Goal: Answer question/provide support: Share knowledge or assist other users

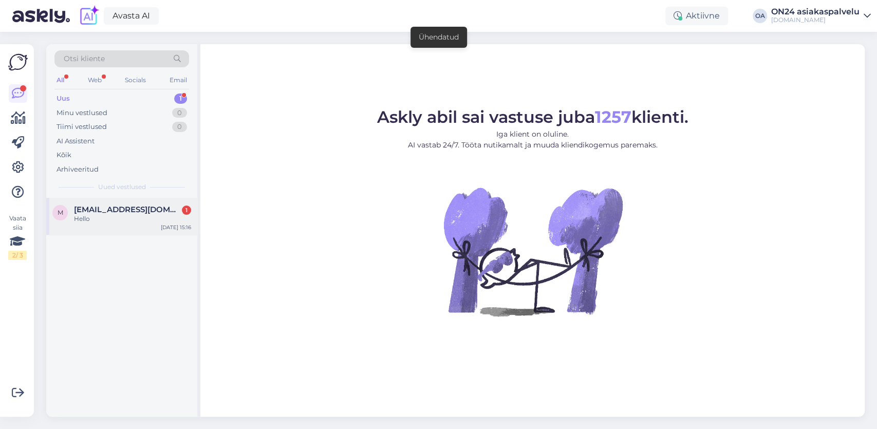
click at [98, 217] on div "Hello" at bounding box center [132, 218] width 117 height 9
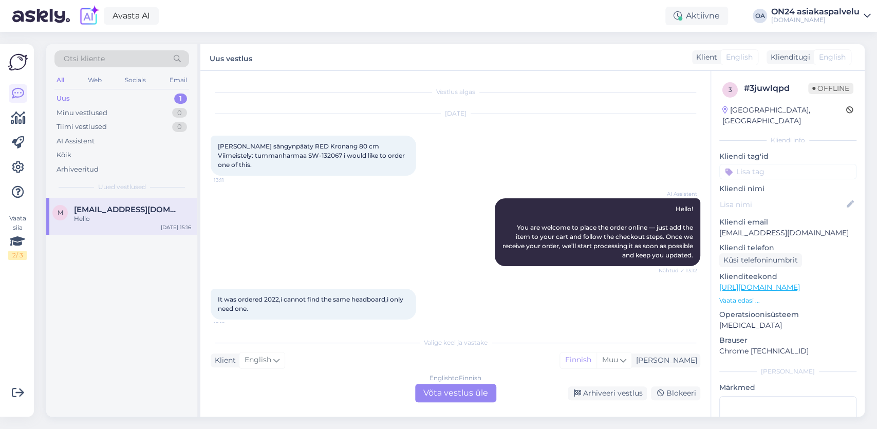
scroll to position [105, 0]
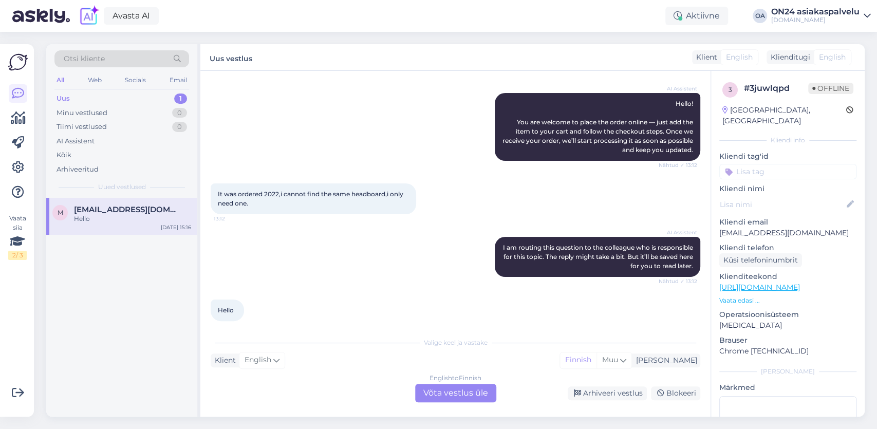
click at [457, 390] on div "English to Finnish Võta vestlus üle" at bounding box center [455, 393] width 81 height 19
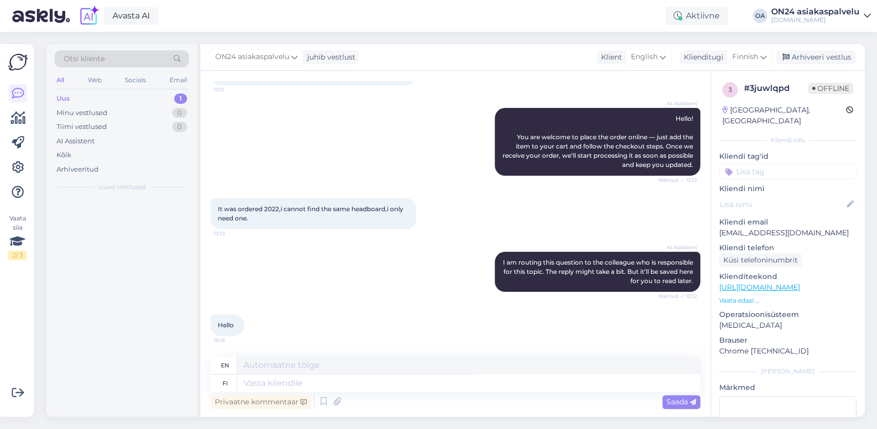
scroll to position [81, 0]
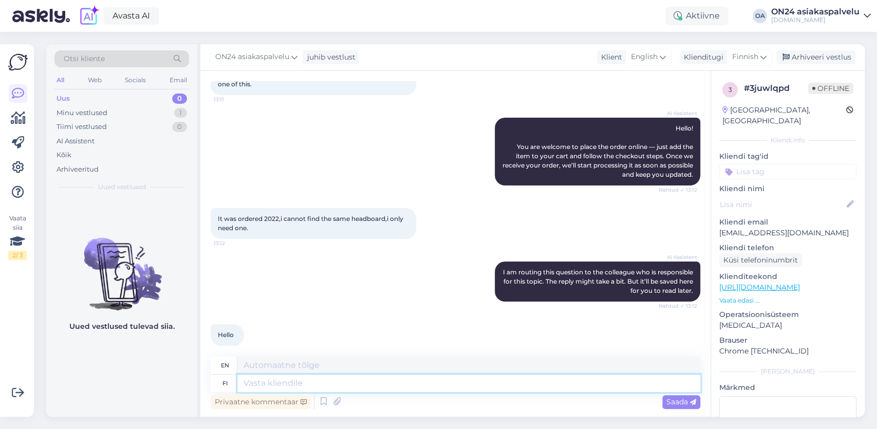
click at [280, 382] on textarea at bounding box center [468, 383] width 463 height 17
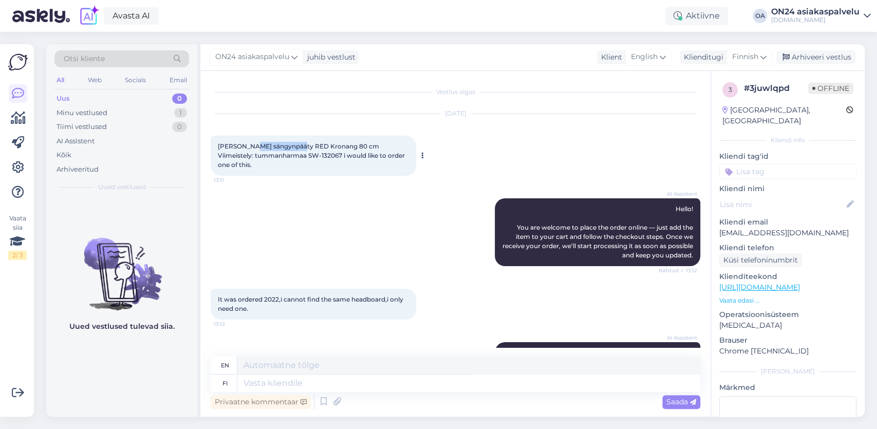
drag, startPoint x: 249, startPoint y: 147, endPoint x: 298, endPoint y: 146, distance: 48.8
click at [298, 146] on span "[PERSON_NAME] sängynpääty RED Kronang 80 cm Viimeistely: tummanharmaa SW-132067…" at bounding box center [312, 155] width 189 height 26
click at [310, 154] on span "[PERSON_NAME] sängynpääty RED Kronang 80 cm Viimeistely: tummanharmaa SW-132067…" at bounding box center [312, 155] width 189 height 26
click at [98, 115] on div "Minu vestlused" at bounding box center [82, 113] width 51 height 10
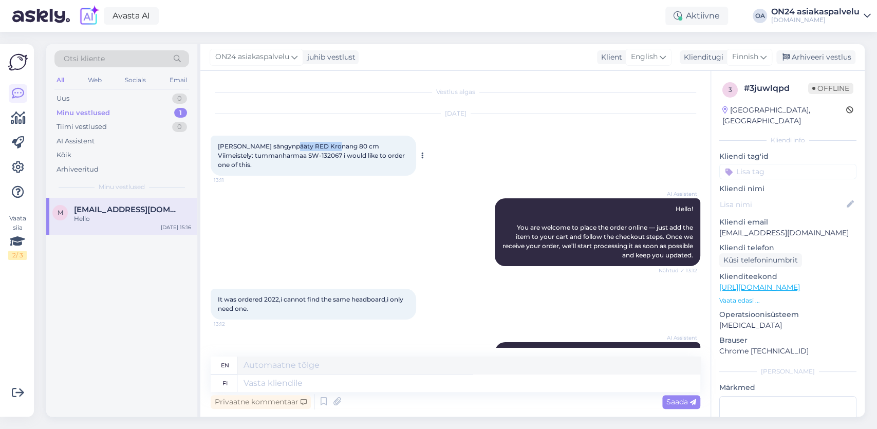
drag, startPoint x: 290, startPoint y: 145, endPoint x: 333, endPoint y: 147, distance: 42.2
click at [333, 147] on span "[PERSON_NAME] sängynpääty RED Kronang 80 cm Viimeistely: tummanharmaa SW-132067…" at bounding box center [312, 155] width 189 height 26
copy span "RED Kronang"
click at [276, 382] on textarea at bounding box center [468, 383] width 463 height 17
type textarea "Hei, s"
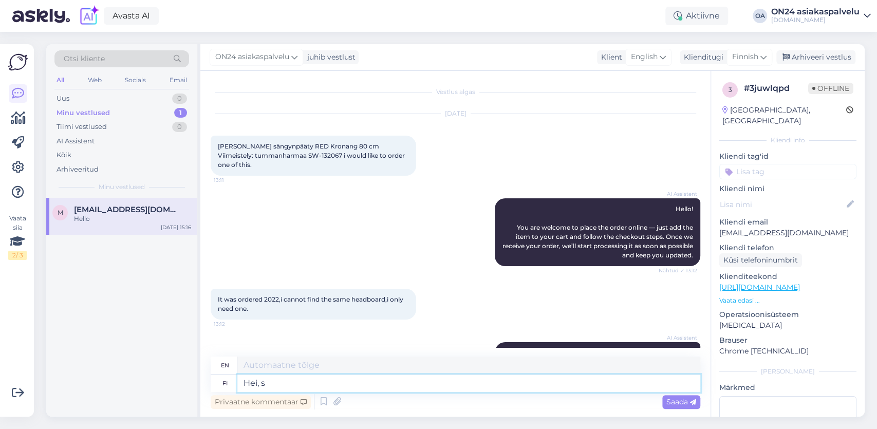
type textarea "Hello,"
type textarea "Hei, saatavana o"
type textarea "Hello, available"
type textarea "Hei, saatavana olevia Sleepw"
type textarea "Hello, available Sleep"
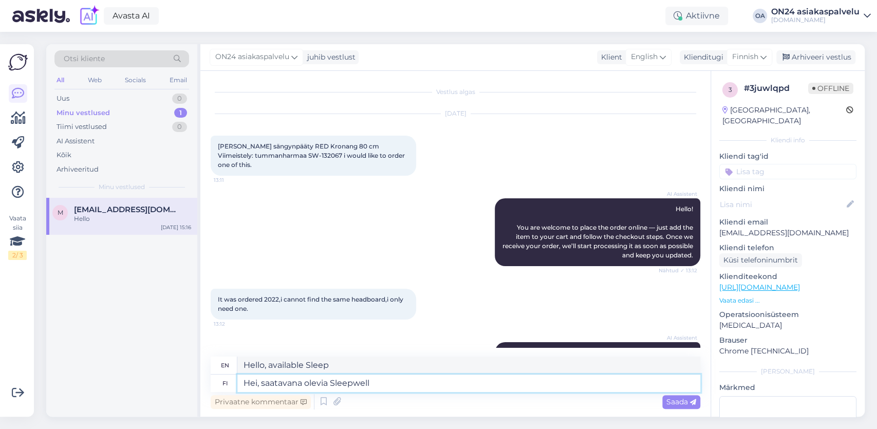
type textarea "Hei, saatavana olevia Sleepwell s"
type textarea "Hello, available Sleepwell"
type textarea "Hei, saatavana olevia Sleepwell sä"
type textarea "Hello, are there any Sleepwells available?"
type textarea "Hei, saatavana olevia Sleepwell sängynpäätyjä"
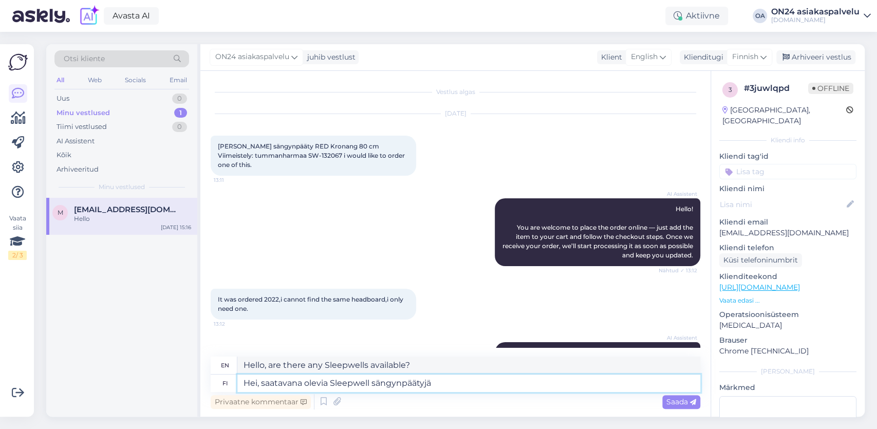
type textarea "Hello, available Sleepwell headboards"
type textarea "Hei, saatavana olevia Sleepwell sängynpäätyjä löydät"
type textarea "Hello, you can find available Sleepwell headboards here"
paste textarea "[URL][DOMAIN_NAME]"
type textarea "Hei, saatavana olevia Sleepwell sängynpäätyjä löydät https://www.on24.fi/search…"
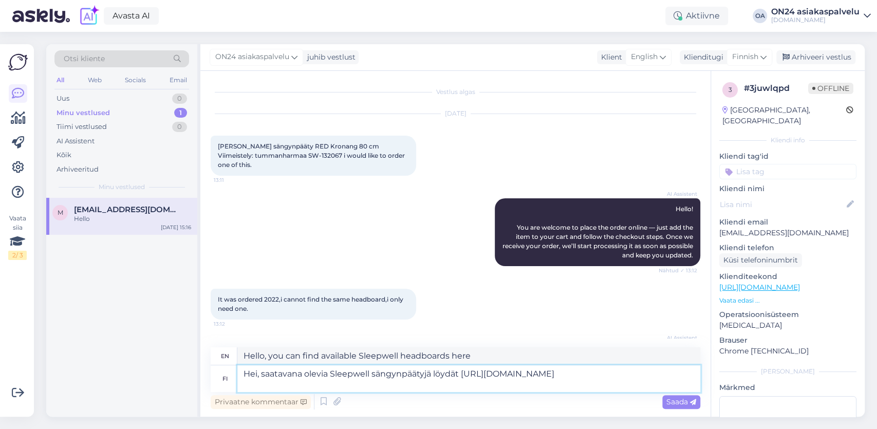
type textarea "Hi, you can find available Sleepwell headboards https://www.on24.fi/search?q=sl…"
type textarea "Hei, saatavana olevia Sleepwell sängynpäätyjä löydät https://www.on24.fi/search…"
type textarea "Hello, you can find available Sleepwell headboards https://www.on24.fi/search?q…"
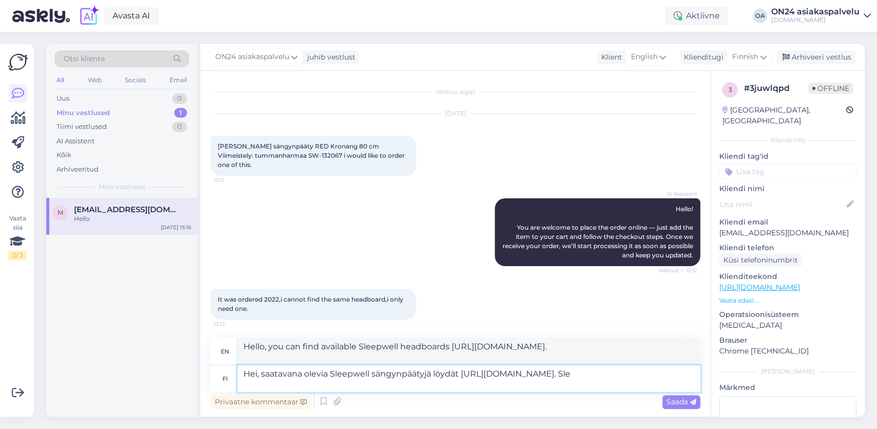
type textarea "Hei, saatavana olevia Sleepwell sängynpäätyjä löydät https://www.on24.fi/search…"
type textarea "Hello, you can find available Sleepwell headboards https://www.on24.fi/search?q…"
type textarea "Hei, saatavana olevia Sleepwell sängynpäätyjä löydät https://www.on24.fi/search…"
type textarea "Hi, you can find available Sleepwell headboards https://www.on24.fi/search?q=sl…"
type textarea "Hei, saatavana olevia Sleepwell sängynpäätyjä löydät https://www.on24.fi/search…"
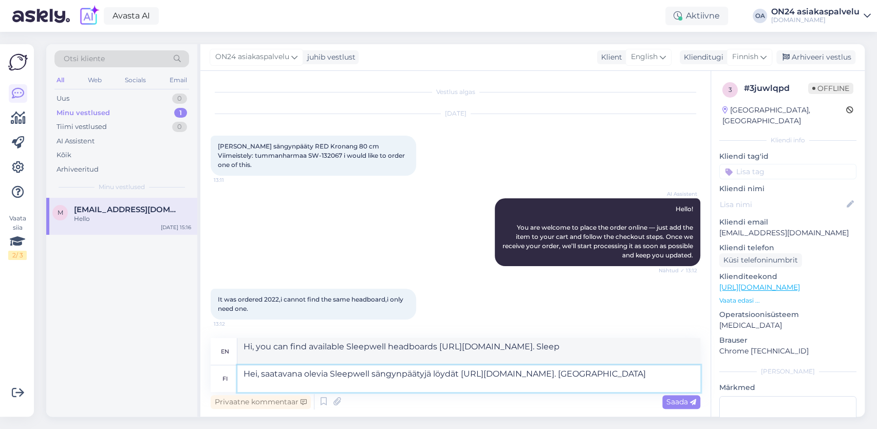
type textarea "Hi, you can find available Sleepwell headboards https://www.on24.fi/search?q=sl…"
type textarea "Hei, saatavana olevia Sleepwell sängynpäätyjä löydät https://www.on24.fi/search…"
type textarea "Hello, you can find available Sleepwell headboards https://www.on24.fi/search?q…"
type textarea "Hei, saatavana olevia Sleepwell sängynpäätyjä löydät https://www.on24.fi/search…"
type textarea "Hi, you can find available Sleepwell headboards https://www.on24.fi/search?q=sl…"
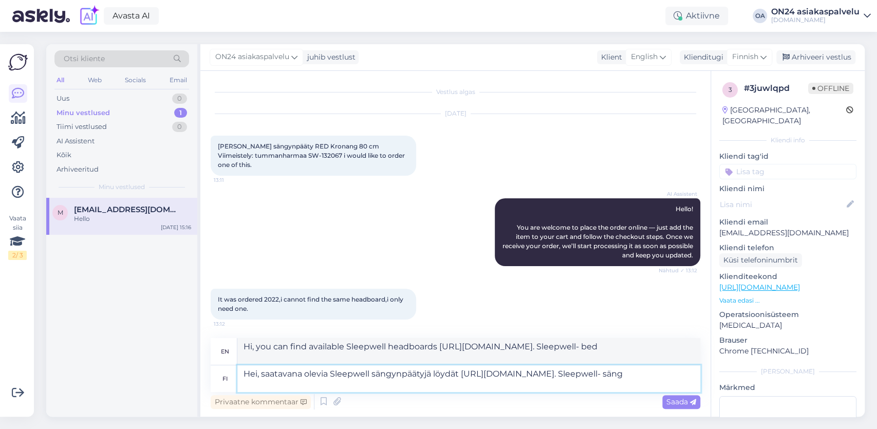
type textarea "Hei, saatavana olevia Sleepwell sängynpäätyjä löydät https://www.on24.fi/search…"
type textarea "Hello, you can find available Sleepwell headboards https://www.on24.fi/search?q…"
type textarea "Hei, saatavana olevia Sleepwell sängynpäätyjä löydät https://www.on24.fi/search…"
type textarea "Hello, you can find available Sleepwell headboards https://www.on24.fi/search?q…"
type textarea "Hei, saatavana olevia Sleepwell sängynpäätyjä löydät https://www.on24.fi/search…"
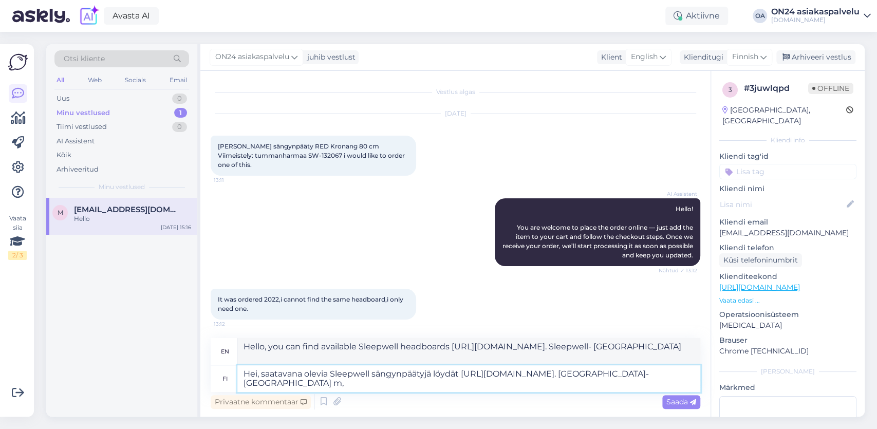
type textarea "Hi, you can find available Sleepwell headboards https://www.on24.fi/search?q=sl…"
type textarea "Hei, saatavana olevia Sleepwell sängynpäätyjä löydät https://www.on24.fi/search…"
type textarea "Hi, you can find available Sleepwell headboards https://www.on24.fi/search?q=sl…"
type textarea "Hei, saatavana olevia Sleepwell sängynpäätyjä löydät https://www.on24.fi/search…"
type textarea "Hi, you can find available Sleepwell headboards https://www.on24.fi/search?q=sl…"
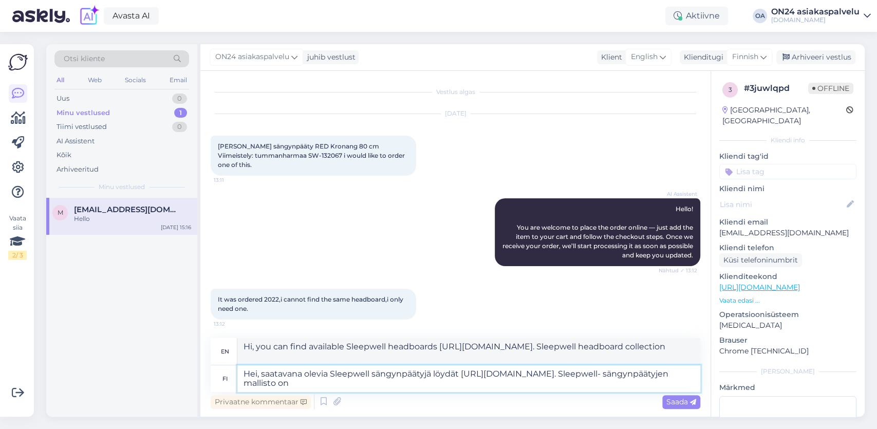
type textarea "Hei, saatavana olevia Sleepwell sängynpäätyjä löydät https://www.on24.fi/search…"
type textarea "Hi, you can find available Sleepwell headboards https://www.on24.fi/search?q=sl…"
type textarea "Hei, saatavana olevia Sleepwell sängynpäätyjä löydät https://www.on24.fi/search…"
type textarea "Hi, you can find available Sleepwell headboards https://www.on24.fi/search?q=sl…"
type textarea "Hei, saatavana olevia Sleepwell sängynpäätyjä löydät https://www.on24.fi/search…"
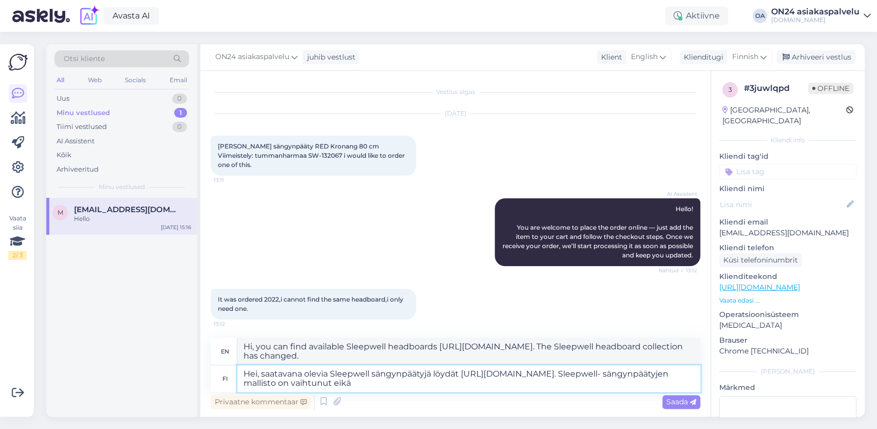
type textarea "Hi, you can find available Sleepwell headboards https://www.on24.fi/search?q=sl…"
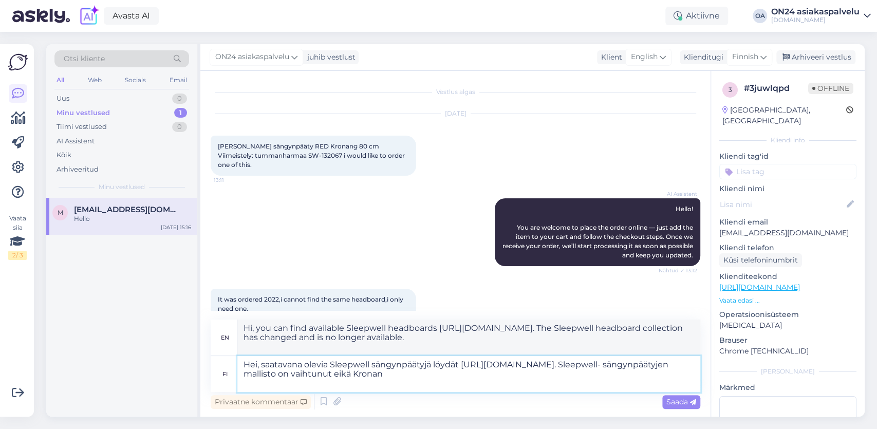
type textarea "Hei, saatavana olevia Sleepwell sängynpäätyjä löydät https://www.on24.fi/search…"
type textarea "Hi, you can find available Sleepwell headboards https://www.on24.fi/search?q=sl…"
type textarea "Hei, saatavana olevia Sleepwell sängynpäätyjä löydät https://www.on24.fi/search…"
type textarea "Hi, you can find available Sleepwell headboards https://www.on24.fi/search?q=sl…"
type textarea "Hei, saatavana olevia Sleepwell sängynpäätyjä löydät https://www.on24.fi/search…"
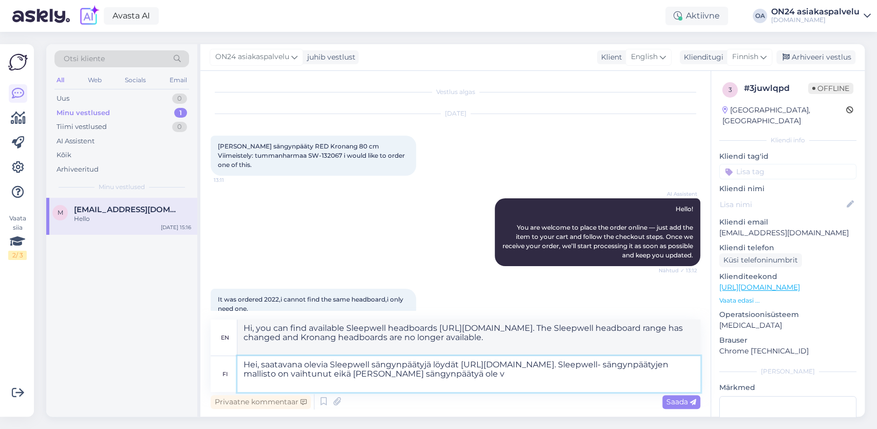
type textarea "Hi, you can find available Sleepwell headboards https://www.on24.fi/search?q=sl…"
type textarea "Hei, saatavana olevia Sleepwell sängynpäätyjä löydät https://www.on24.fi/search…"
type textarea "Hi, you can find available Sleepwell headboards https://www.on24.fi/search?q=sl…"
type textarea "Hei, saatavana olevia Sleepwell sängynpäätyjä löydät https://www.on24.fi/search…"
type textarea "Hi, you can find available Sleepwell headboards https://www.on24.fi/search?q=sl…"
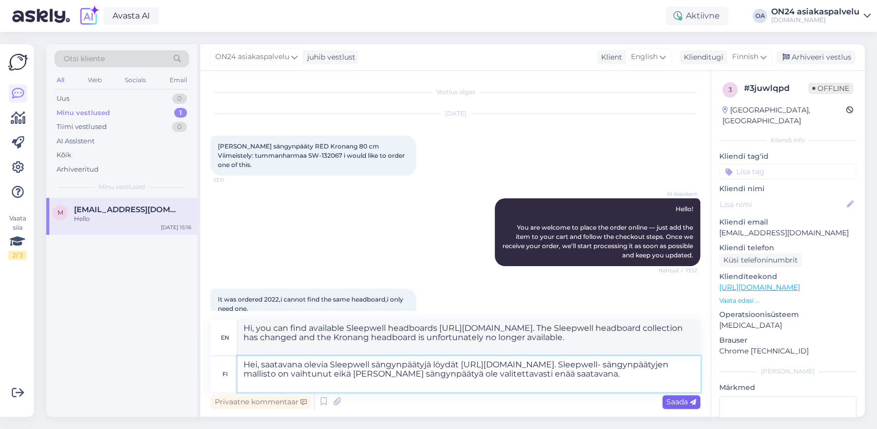
type textarea "Hei, saatavana olevia Sleepwell sängynpäätyjä löydät https://www.on24.fi/search…"
click at [689, 402] on span "Saada" at bounding box center [682, 401] width 30 height 9
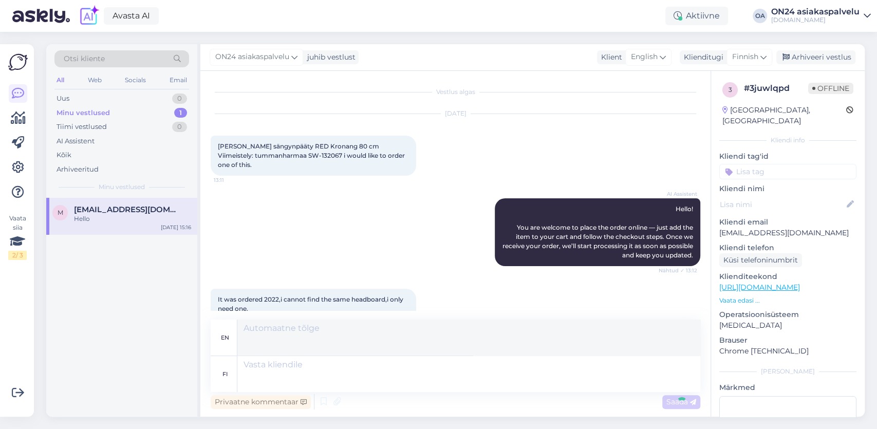
scroll to position [216, 0]
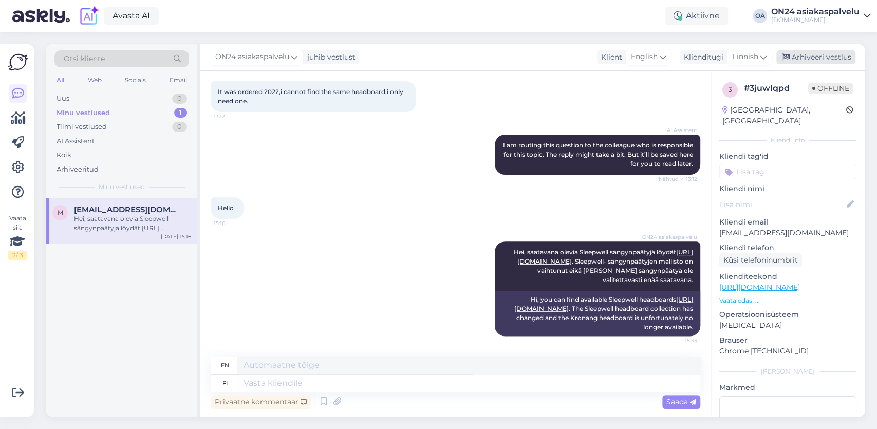
click at [825, 58] on div "Arhiveeri vestlus" at bounding box center [816, 57] width 79 height 14
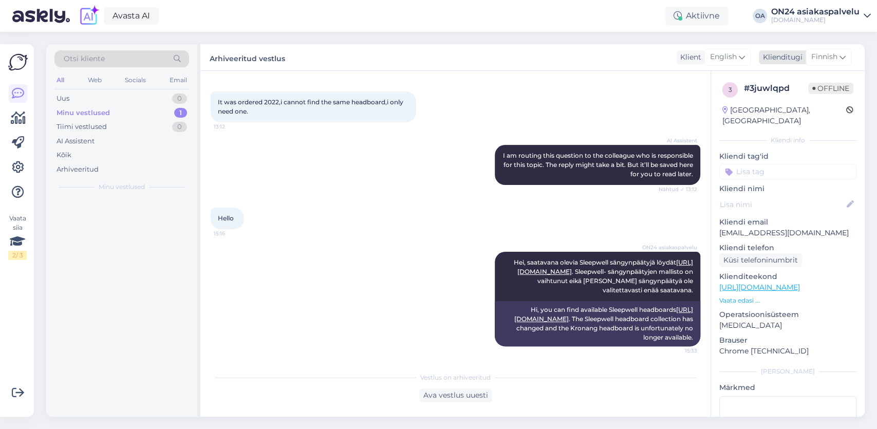
scroll to position [206, 0]
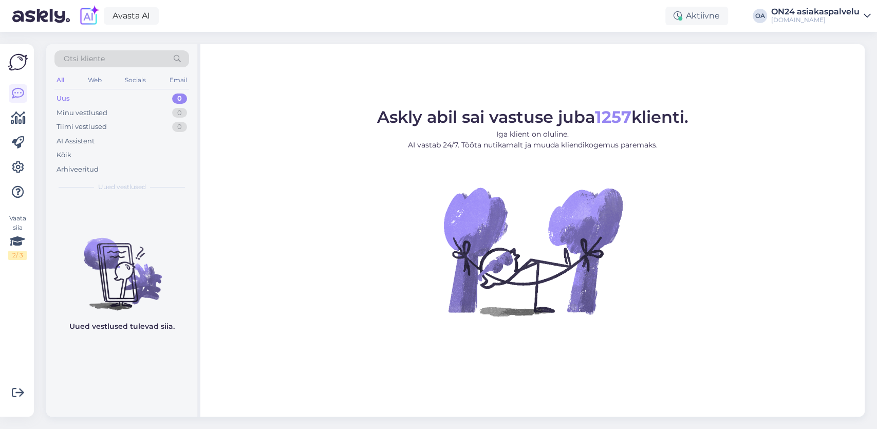
click at [867, 19] on icon at bounding box center [867, 16] width 7 height 8
click at [807, 187] on figure "Askly abil sai vastuse juba 1257 klienti. Iga klient on oluline. AI vastab 24/7…" at bounding box center [533, 226] width 646 height 235
click at [87, 109] on div "Minu vestlused" at bounding box center [82, 113] width 51 height 10
click at [67, 168] on div "Arhiveeritud" at bounding box center [78, 169] width 42 height 10
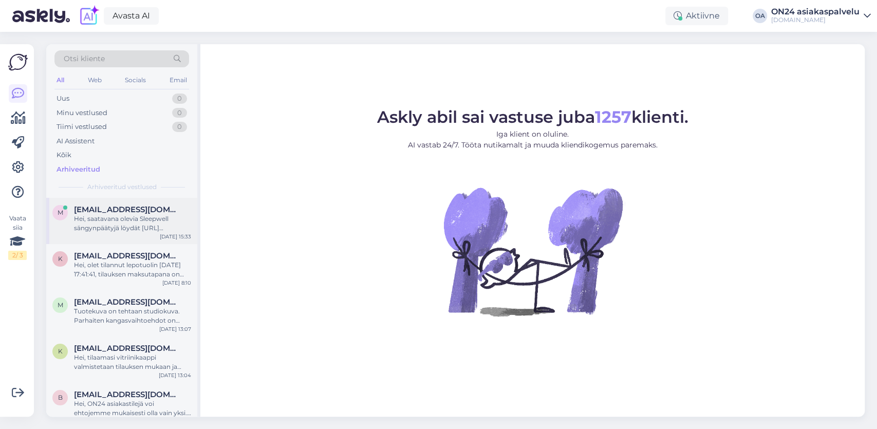
click at [126, 214] on div "Hei, saatavana olevia Sleepwell sängynpäätyjä löydät https://www.on24.fi/search…" at bounding box center [132, 223] width 117 height 19
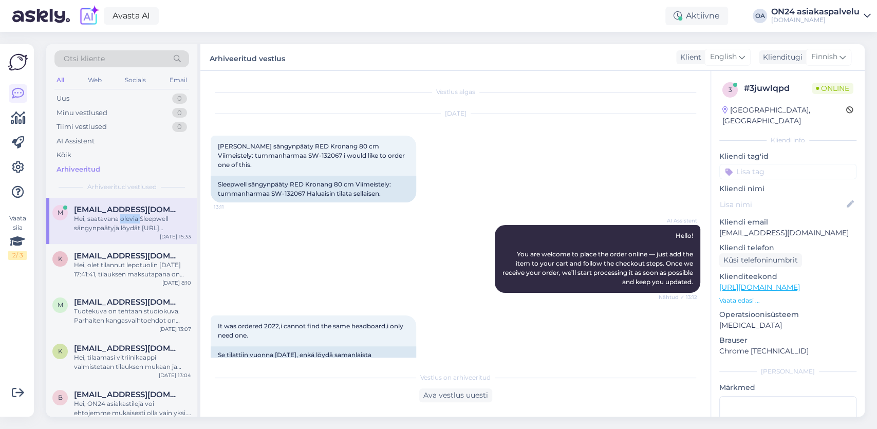
click at [126, 214] on div "Hei, saatavana olevia Sleepwell sängynpäätyjä löydät https://www.on24.fi/search…" at bounding box center [132, 223] width 117 height 19
click at [461, 396] on div "Ava vestlus uuesti" at bounding box center [455, 396] width 73 height 14
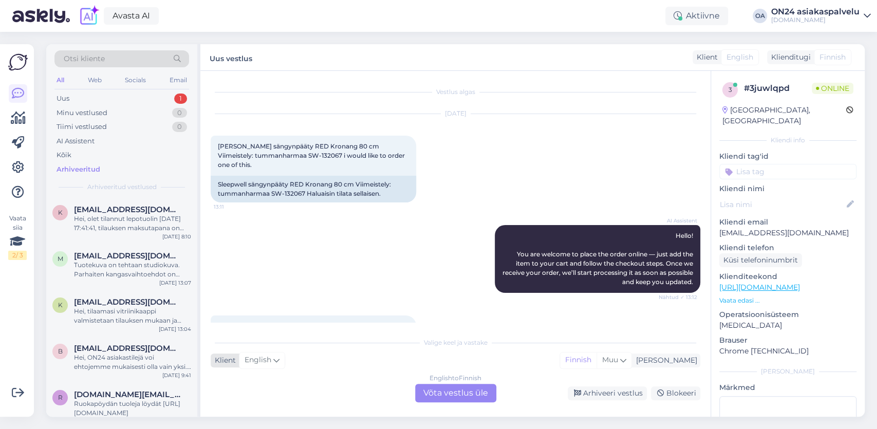
click at [270, 359] on span "English" at bounding box center [258, 360] width 27 height 11
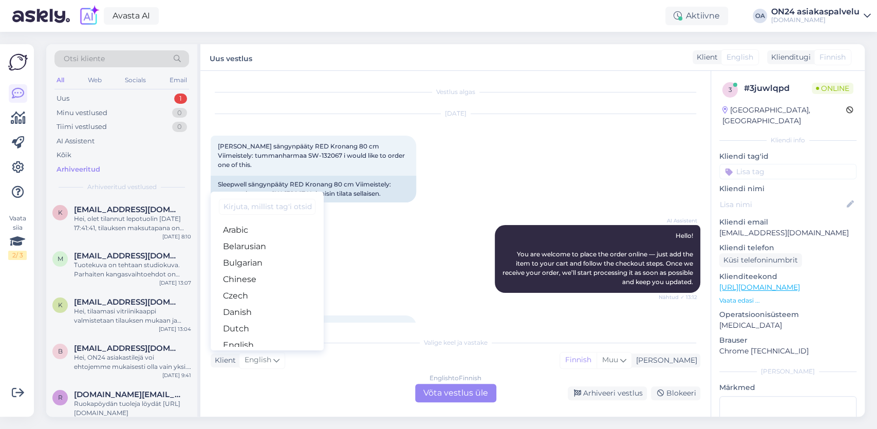
click at [463, 397] on div "English to Finnish Võta vestlus üle" at bounding box center [455, 393] width 81 height 19
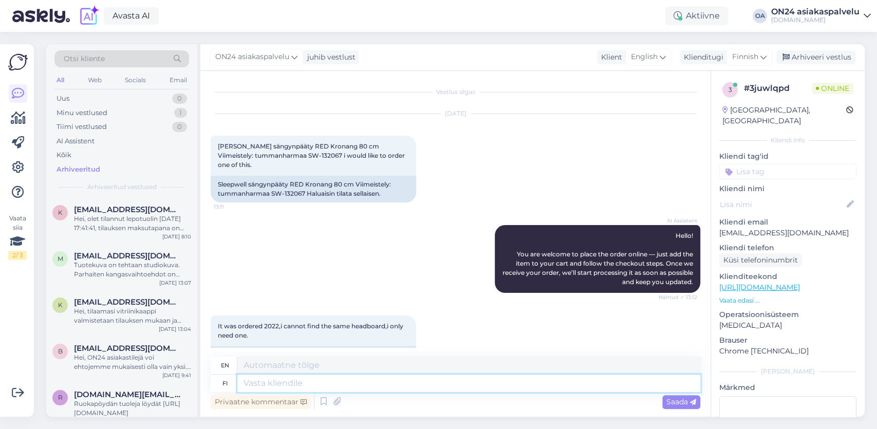
click at [264, 387] on textarea at bounding box center [468, 383] width 463 height 17
type textarea "Hei,"
type textarea "Hello,"
type textarea "Hei, pahoittelen v"
type textarea "Hi, I'm sorry."
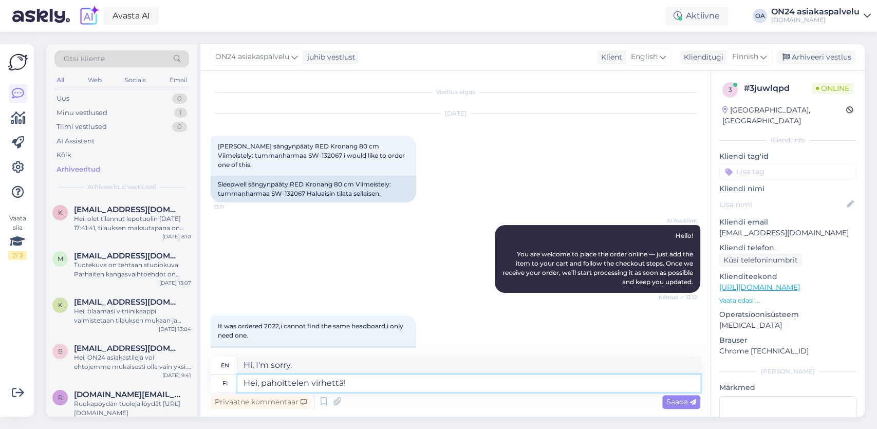
type textarea "Hei, pahoittelen virhettä!"
type textarea "Hi, sorry for the mistake."
type textarea "Hei, pahoittelen virhettä! Tiedustelemasi"
type textarea "Hi, I apologize for the mistake! Your inquiry"
type textarea "Hei, pahoittelen virhettä! Tiedustelemasi sängynpääty o"
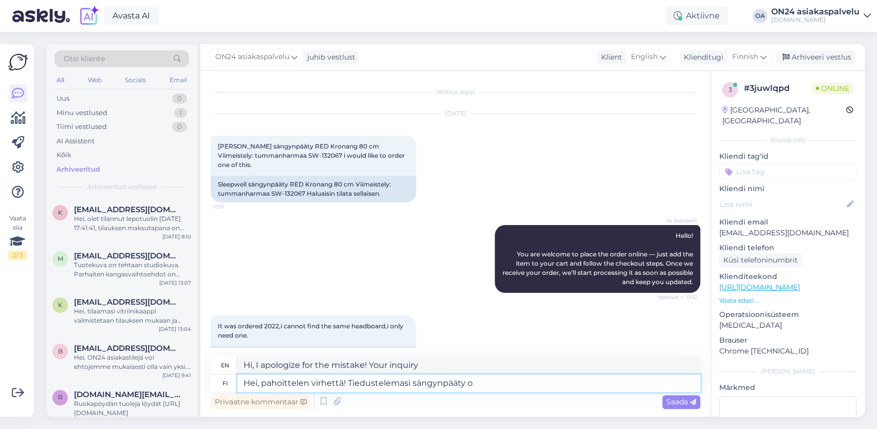
type textarea "Hi, I apologize for the mistake! The headboard you are inquiring about"
type textarea "Hei, pahoittelen virhettä! Tiedustelemasi sängynpääty on"
type textarea "Hi, I apologize for the mistake! The headboard you are inquiring about is"
paste textarea "[URL][DOMAIN_NAME]"
type textarea "Hei, pahoittelen virhettä! Tiedustelemasi sängynpääty on valikoimissamme https:…"
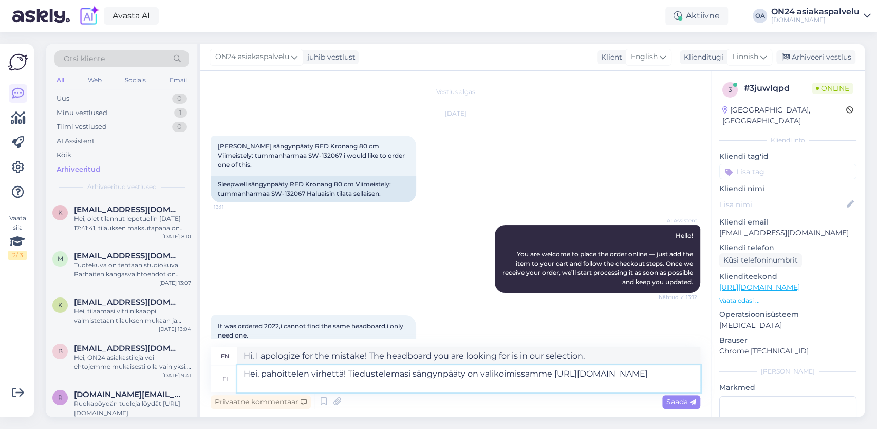
type textarea "Hi, I apologize for the mistake! The headboard you are inquiring about is in ou…"
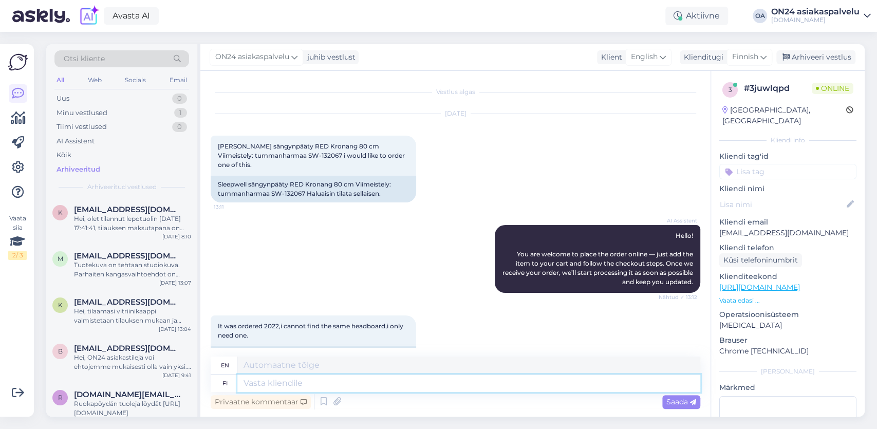
scroll to position [395, 0]
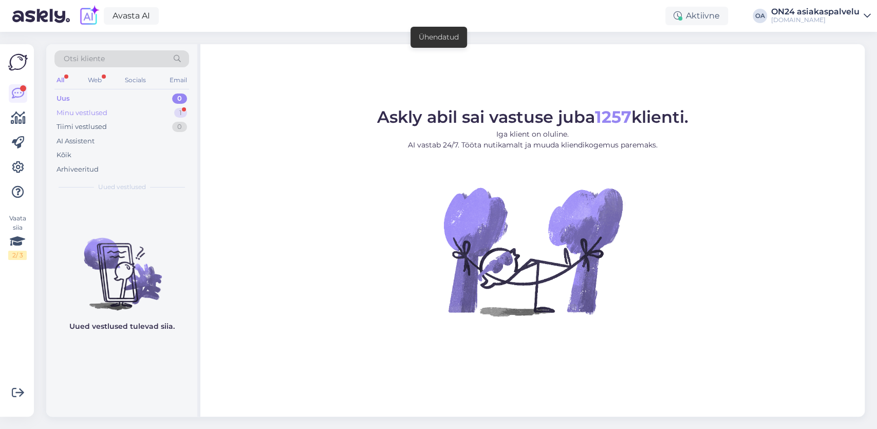
click at [107, 112] on div "Minu vestlused" at bounding box center [82, 113] width 51 height 10
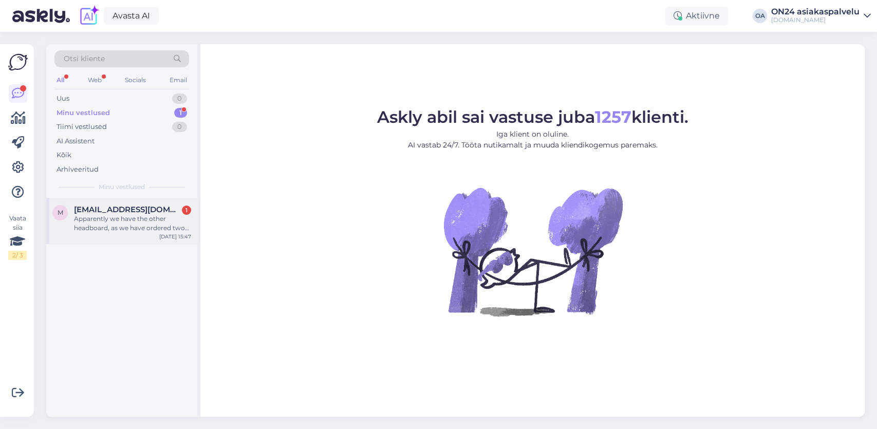
click at [137, 212] on span "[EMAIL_ADDRESS][DOMAIN_NAME]" at bounding box center [127, 209] width 107 height 9
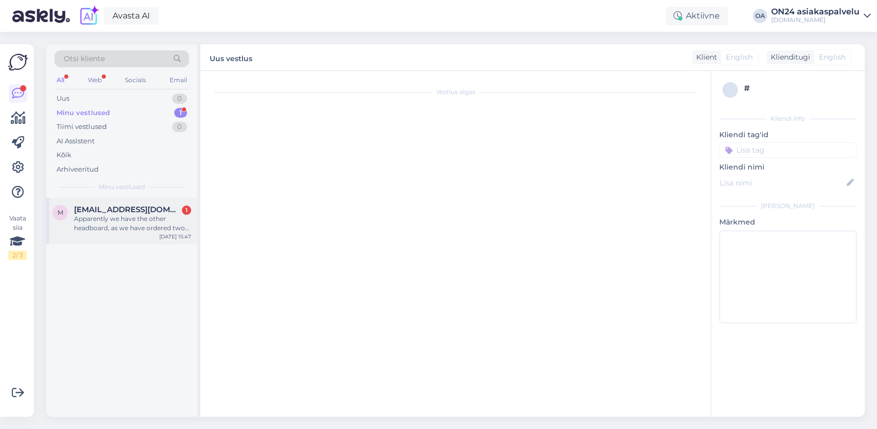
scroll to position [512, 0]
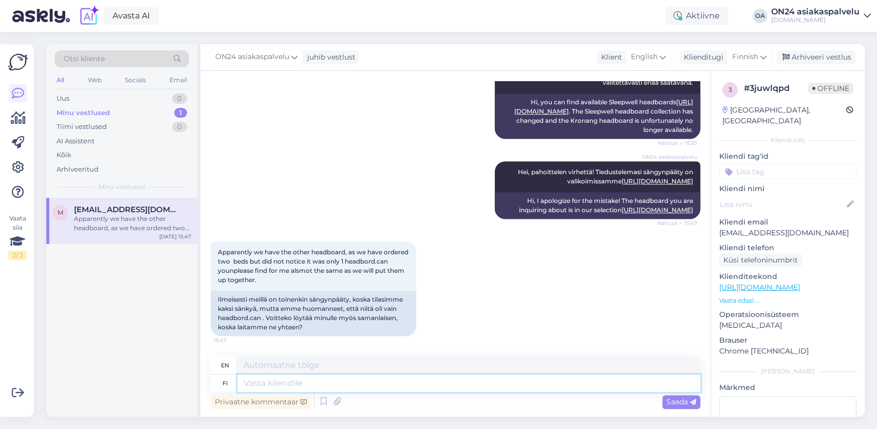
click at [250, 387] on textarea at bounding box center [468, 383] width 463 height 17
type textarea "Hei,"
type textarea "Hello,"
type textarea "Hei, millä n"
type textarea "Hey, how are you?"
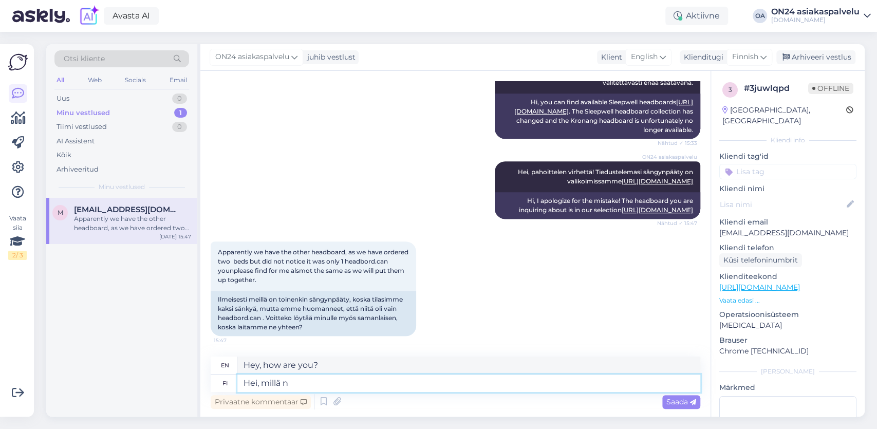
type textarea "Hei, millä ni"
type textarea "Hello, how are you?"
type textarea "Hei, millä nimellä t"
type textarea "Hello, what's your name?"
type textarea "Hei, millä nimellä tilaus"
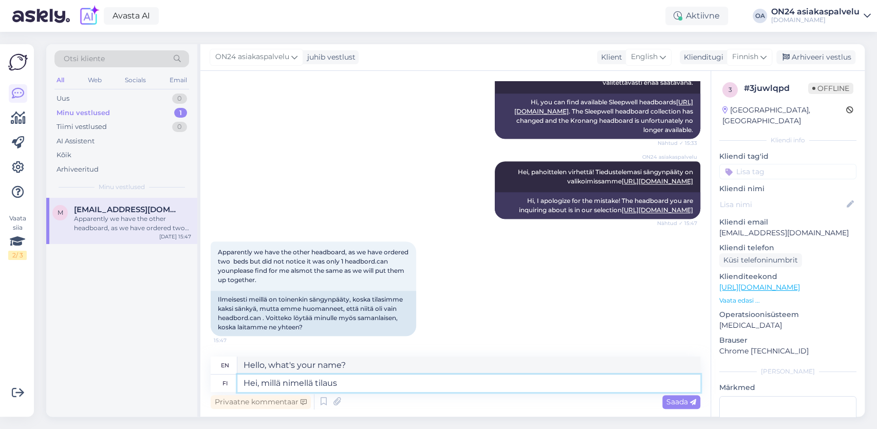
type textarea "Hi, what is the name of the order?"
type textarea "Hei, millä nimellä tilaus on teht"
type textarea "Hi, what name was the order placed under?"
type textarea "Hei, millä nimellä tilaus on tehty,"
type textarea "Hi, under what name was the order placed?"
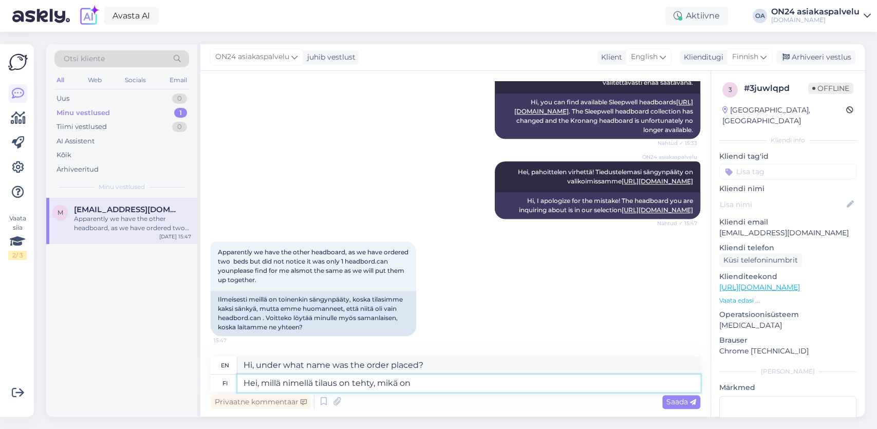
type textarea "Hei, millä nimellä tilaus on tehty, mikä on t"
type textarea "Hello, under what name was the order placed, what"
type textarea "Hei, millä nimellä tilaus on tehty, mikä on ti"
type textarea "Hello, under what name was the order placed, what is"
type textarea "Hei, millä nimellä tilaus on tehty, mikä on tilausnumero,"
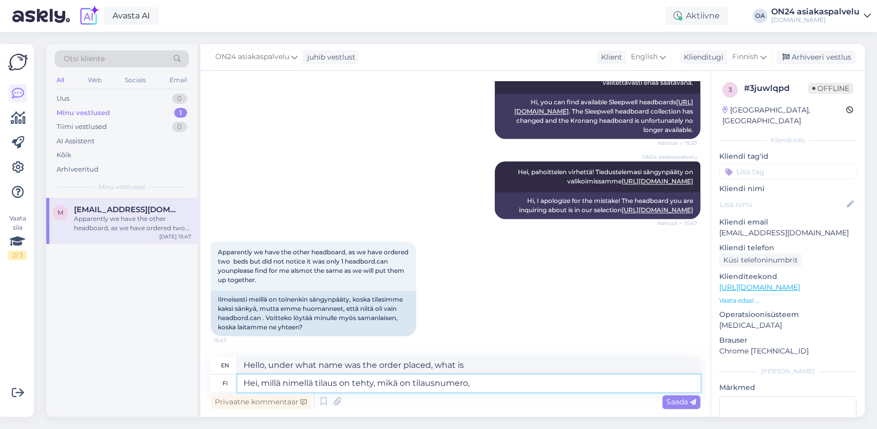
type textarea "Hello, under what name was the order placed, what is the order number?"
type textarea "Hei, millä nimellä tilaus on tehty, mikä on tilausnumero, jo"
type textarea "Hello, under what name was the order placed, what is the order number,"
type textarea "Hei, millä nimellä tilaus on tehty, mikä on tilausnumero, jotta"
type textarea "Hello, under what name was the order placed, what is the order number, so that"
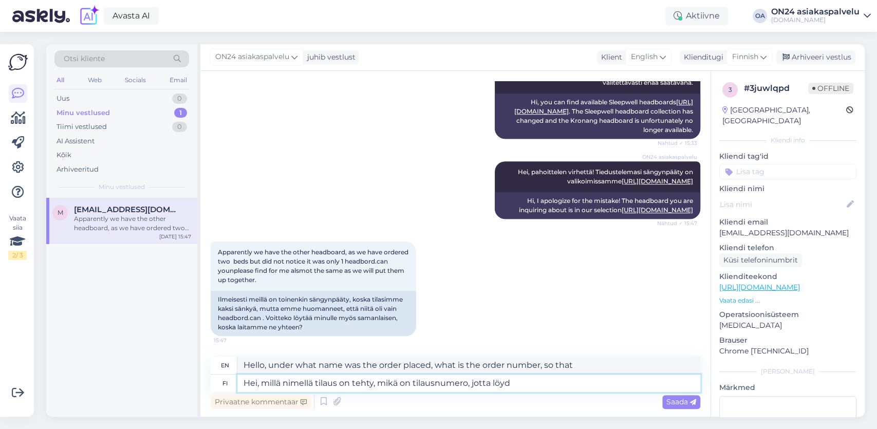
type textarea "Hei, millä nimellä tilaus on tehty, mikä on tilausnumero, jotta löydä"
type textarea "Hi, what name was the order placed under, what is the order number so I can fin…"
type textarea "Hei, millä nimellä tilaus on tehty, mikä on tilausnumero, jotta löydämme"
type textarea "Hello, under what name was the order placed, what is the order number so we can…"
type textarea "Hei, millä nimellä tilaus on tehty, mikä on tilausnumero, jotta löydämme tilauk…"
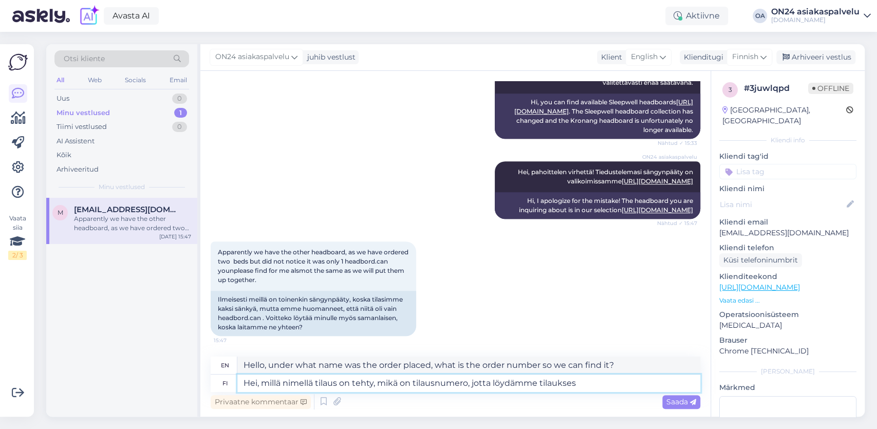
type textarea "Hello, under what name was the order placed, what is the order number so we can…"
type textarea "Hei, millä nimellä tilaus on tehty, mikä on tilausnumero, jotta löydämme tilauk…"
type textarea "Hello, under what name was the order placed, what is the order number so we can…"
type textarea "Hei, millä nimellä tilaus on tehty, mikä on tilausnumero, jotta löydämme tilauk…"
type textarea "Hello, under what name was the order placed, what is the order number so that w…"
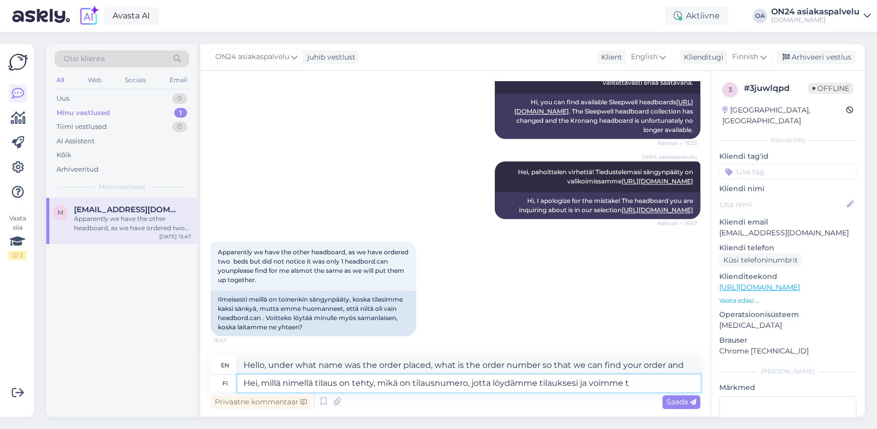
type textarea "Hei, millä nimellä tilaus on tehty, mikä on tilausnumero, jotta löydämme tilauk…"
type textarea "Hello, under what name was the order placed, what is the order number so that w…"
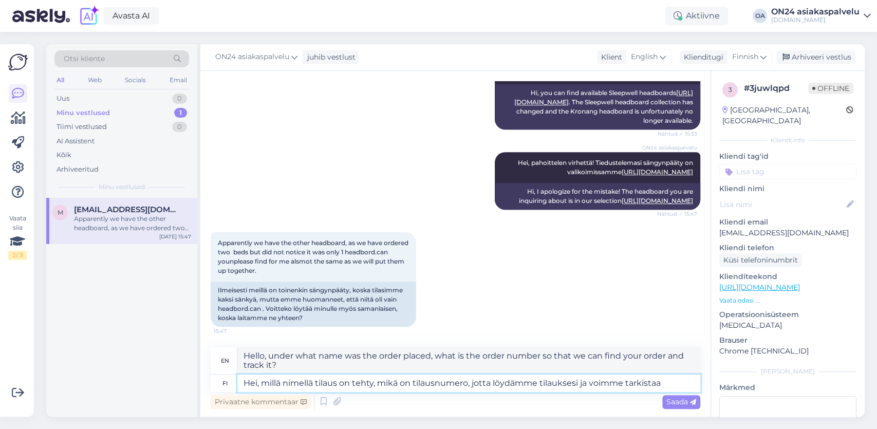
type textarea "Hei, millä nimellä tilaus on tehty, mikä on tilausnumero, jotta löydämme tilauk…"
type textarea "Hello, under what name was the order placed, what is the order number so that w…"
type textarea "Hei, millä nimellä tilaus on tehty, mikä on tilausnumero, jotta löydämme tilauk…"
type textarea "Hello, under what name was the order placed, what is the order number so that w…"
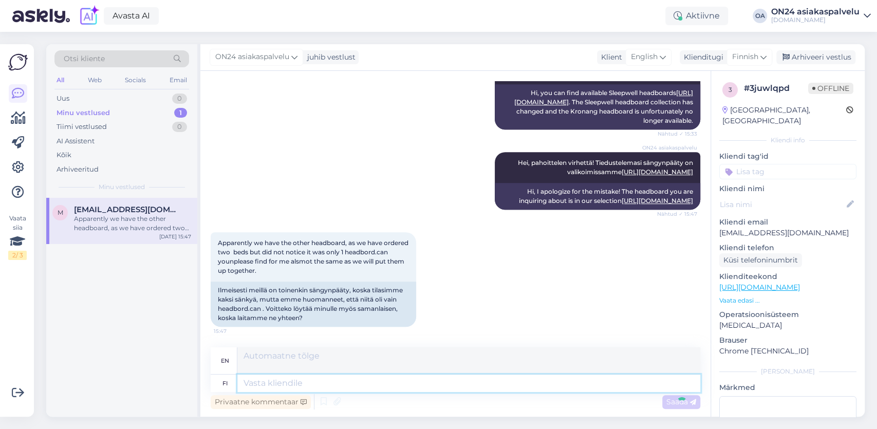
scroll to position [602, 0]
